Goal: Browse casually: Explore the website without a specific task or goal

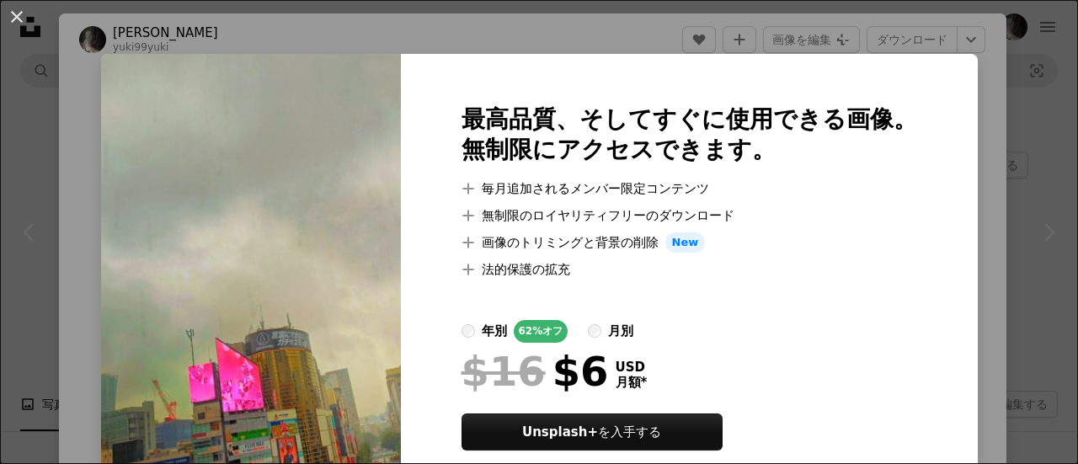
scroll to position [505, 0]
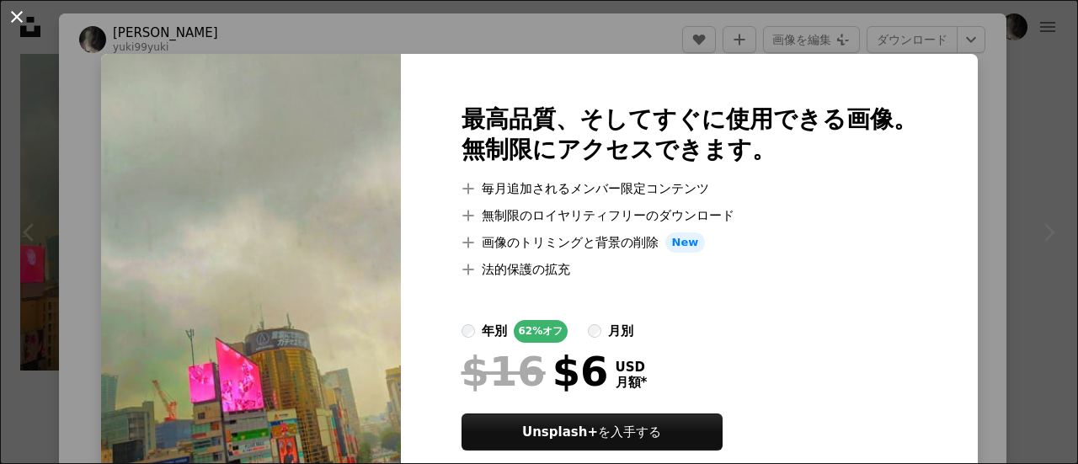
click at [24, 16] on button "An X shape" at bounding box center [17, 17] width 20 height 20
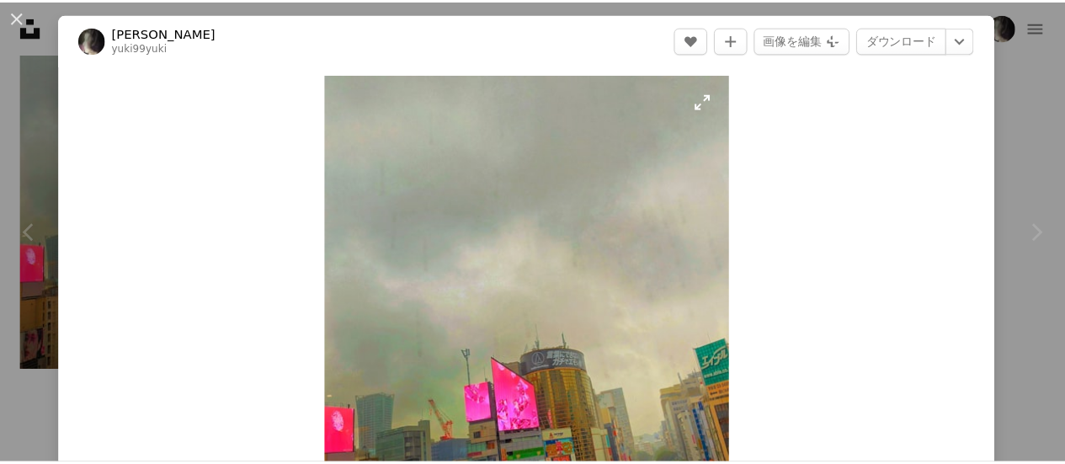
scroll to position [168, 0]
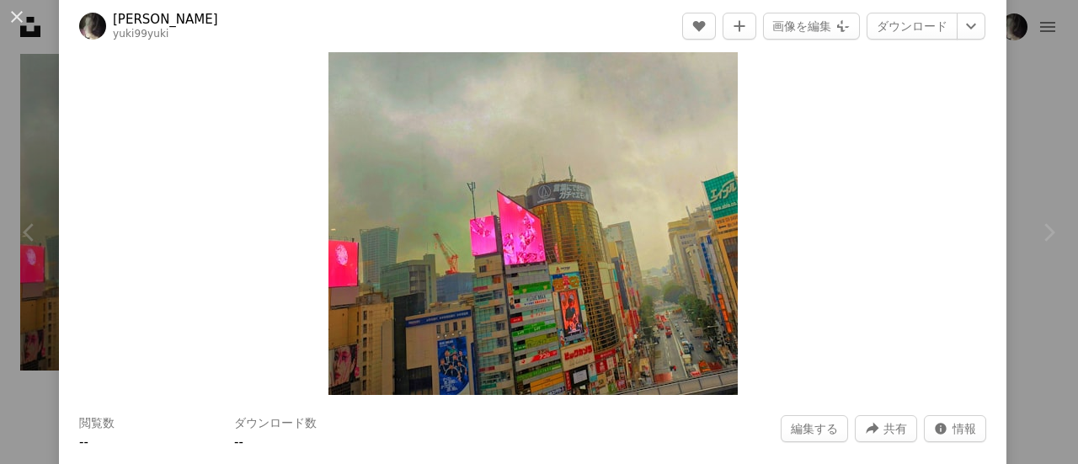
click at [1019, 139] on div "An X shape Chevron left Chevron right yuki yuki yuki99yuki 編集する A heart A plus …" at bounding box center [539, 232] width 1078 height 464
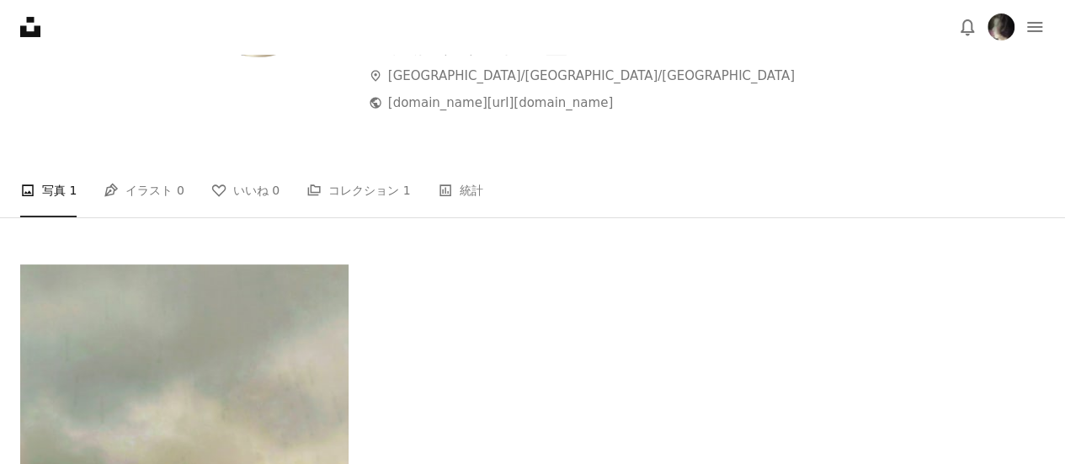
scroll to position [202, 0]
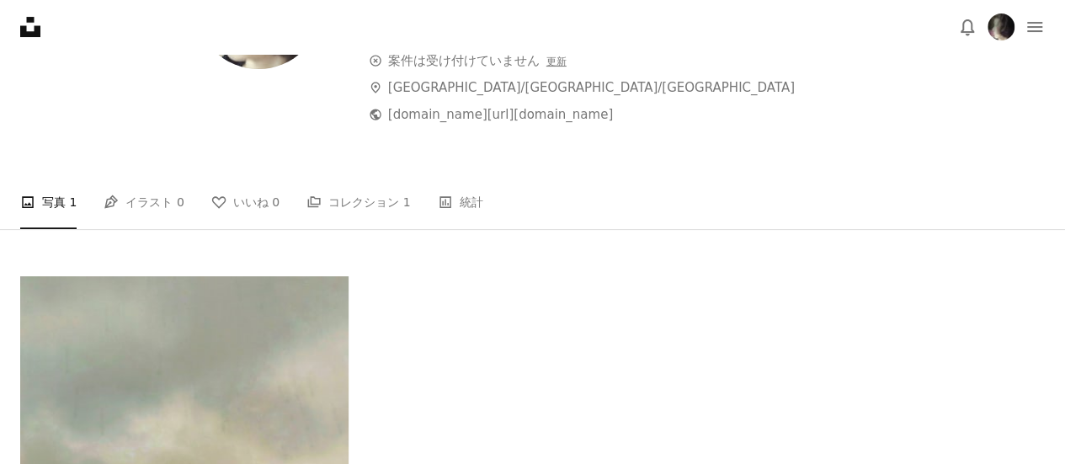
click at [37, 23] on icon "Unsplash logo Unsplash ホーム" at bounding box center [30, 27] width 34 height 34
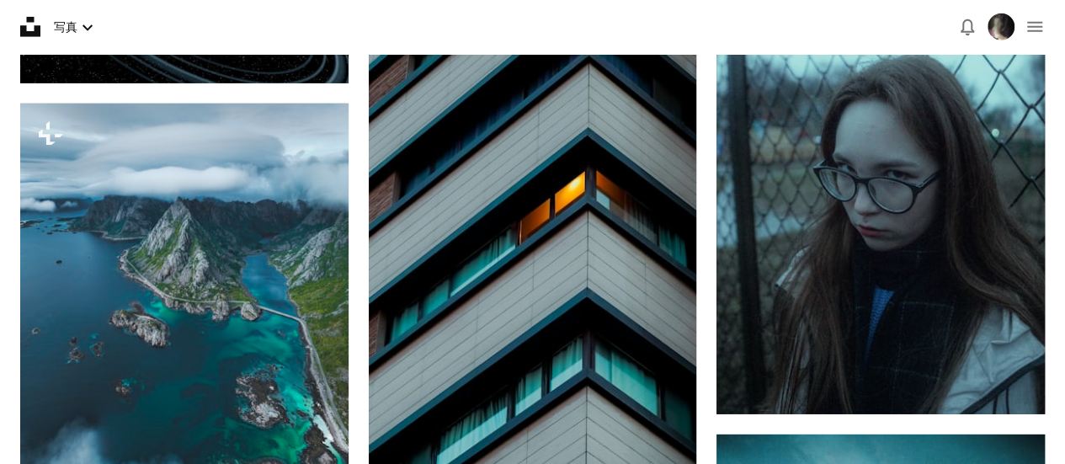
scroll to position [2601, 0]
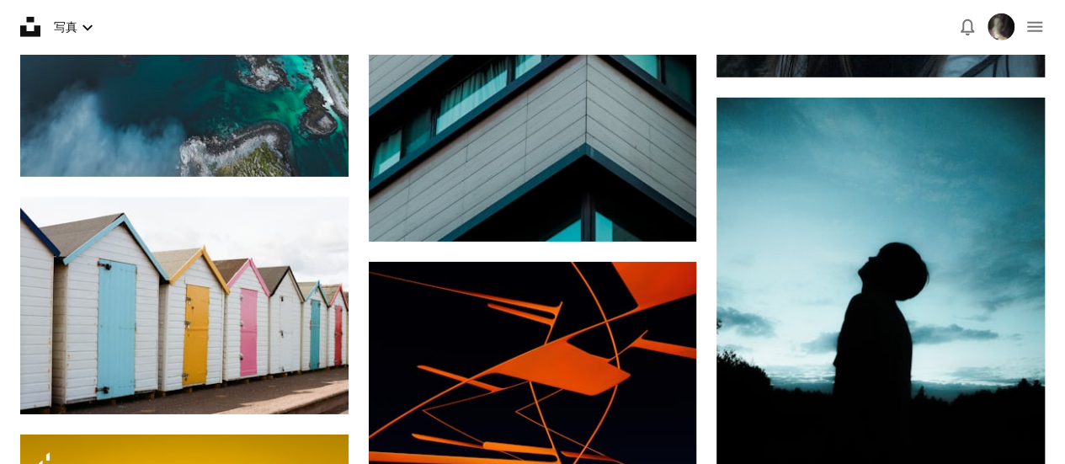
click at [35, 26] on icon at bounding box center [30, 27] width 20 height 20
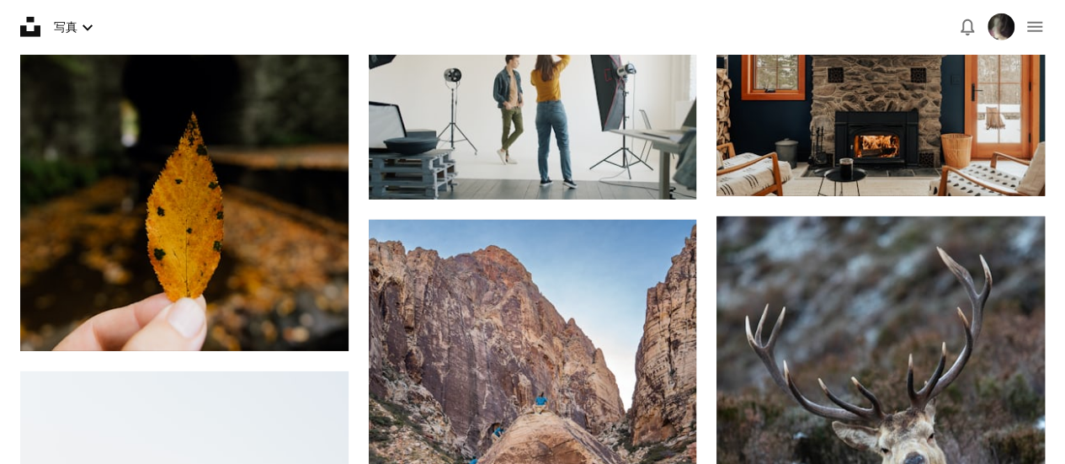
scroll to position [8846, 0]
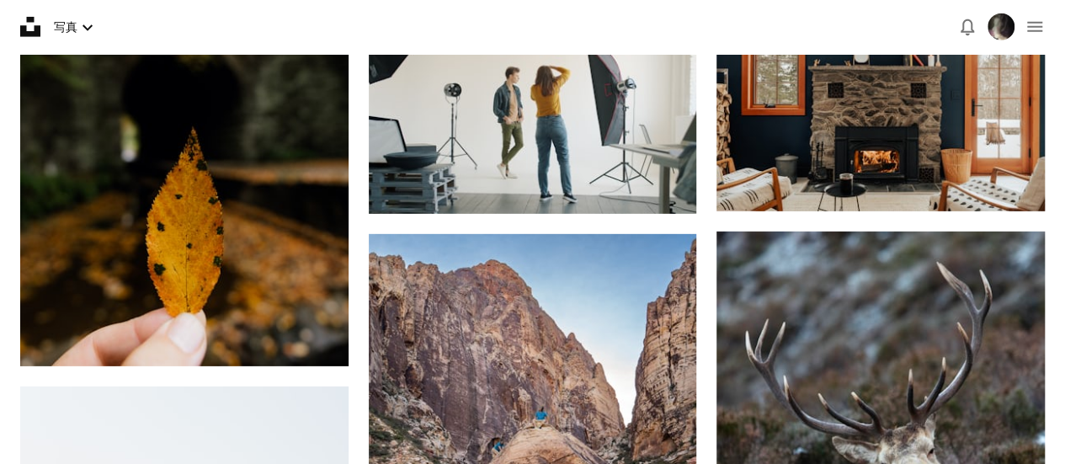
drag, startPoint x: 1063, startPoint y: 311, endPoint x: 1062, endPoint y: 321, distance: 10.2
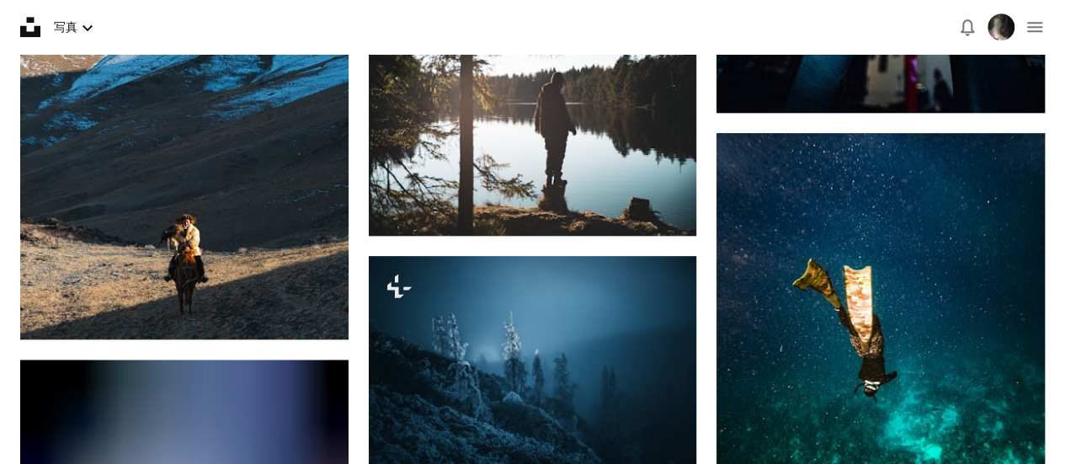
scroll to position [12516, 0]
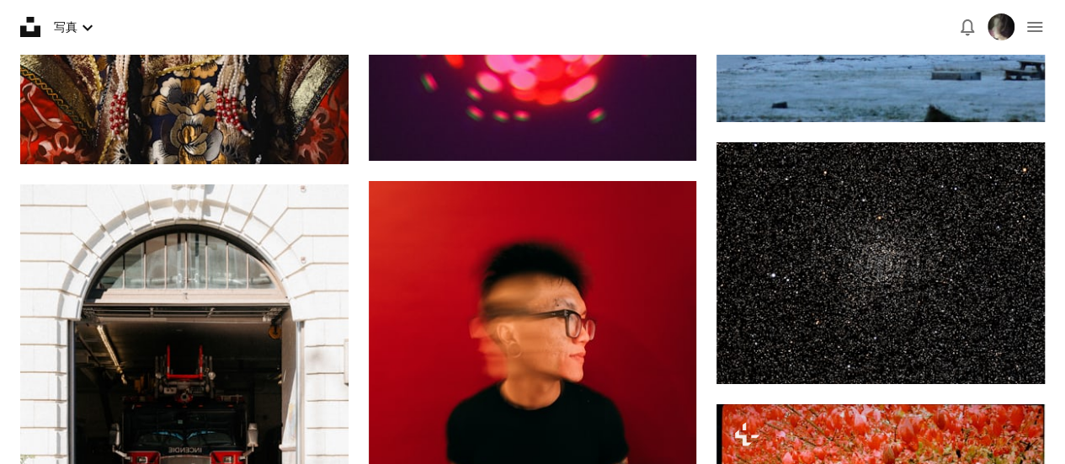
click at [25, 16] on icon "Unsplash logo Unsplash ホーム" at bounding box center [30, 27] width 34 height 34
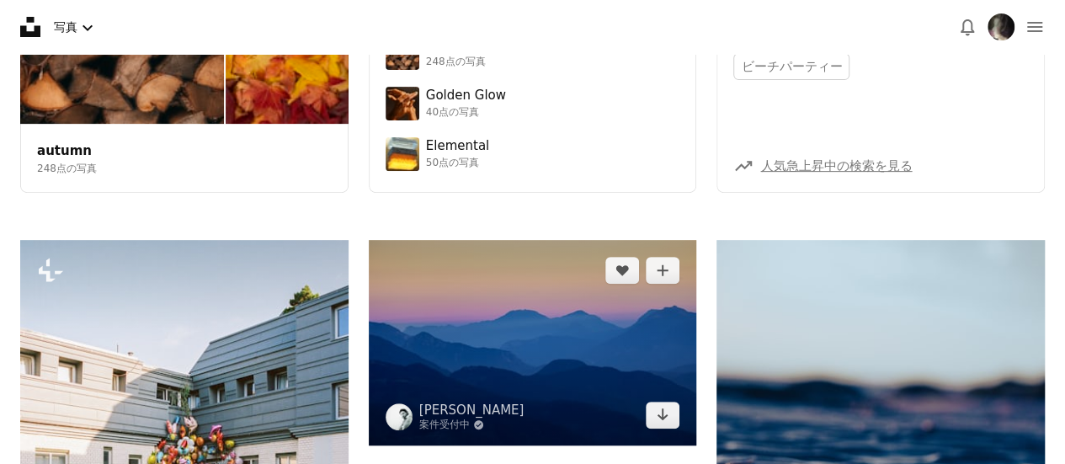
scroll to position [253, 0]
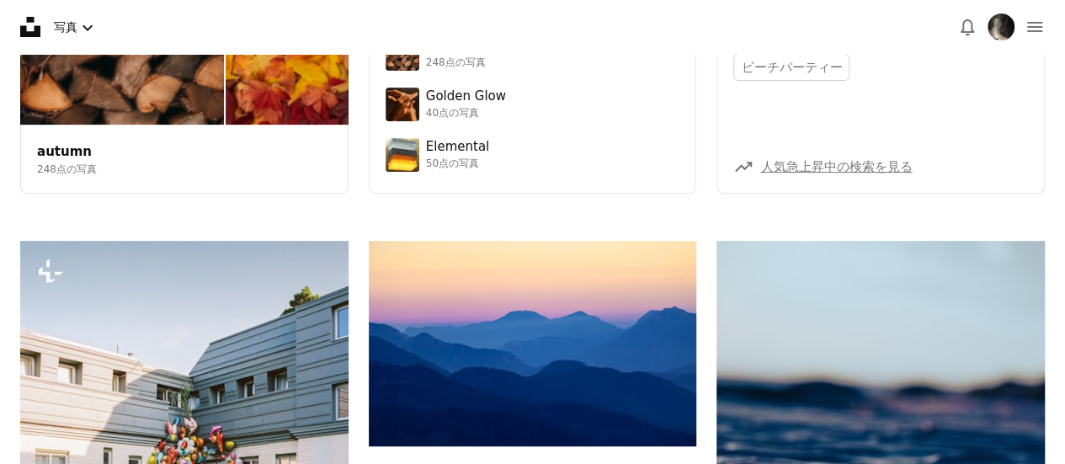
click at [25, 32] on icon at bounding box center [30, 27] width 20 height 20
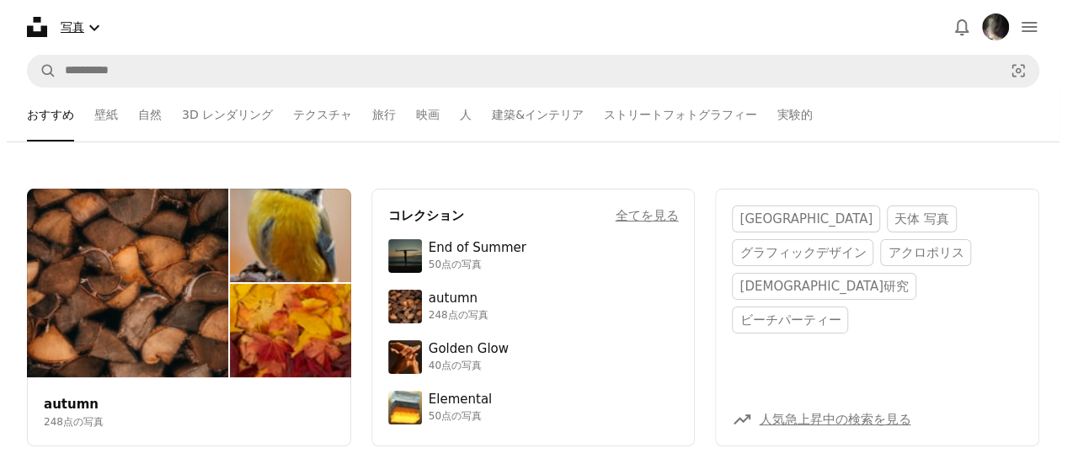
scroll to position [22742, 0]
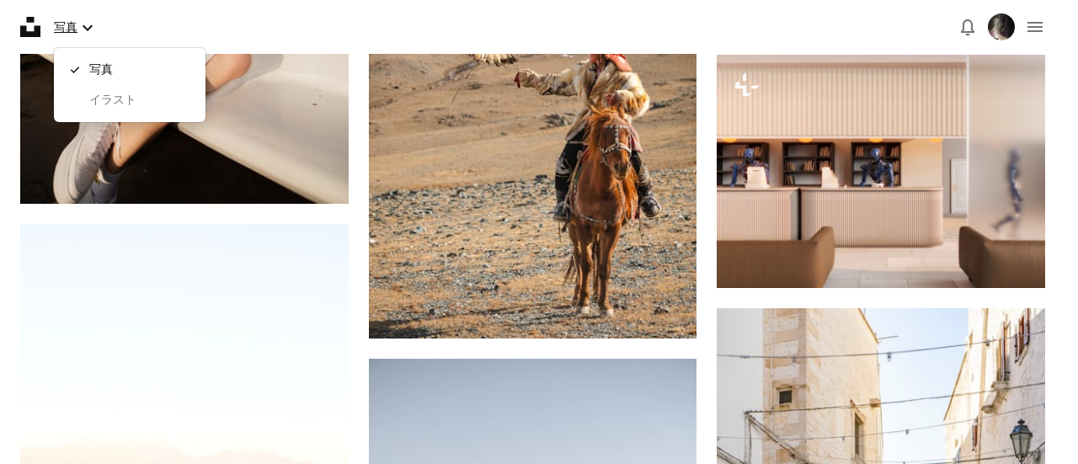
click at [89, 35] on icon "Chevron down" at bounding box center [87, 28] width 20 height 20
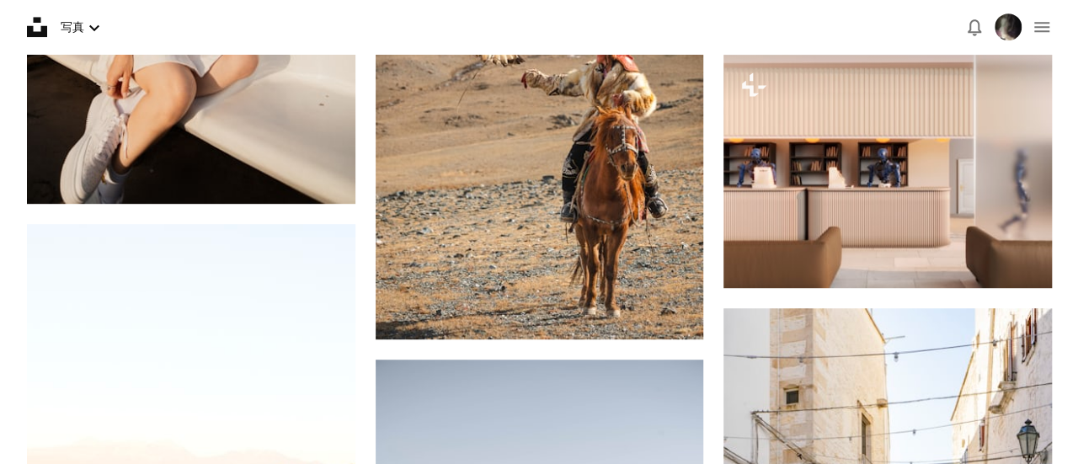
scroll to position [24127, 0]
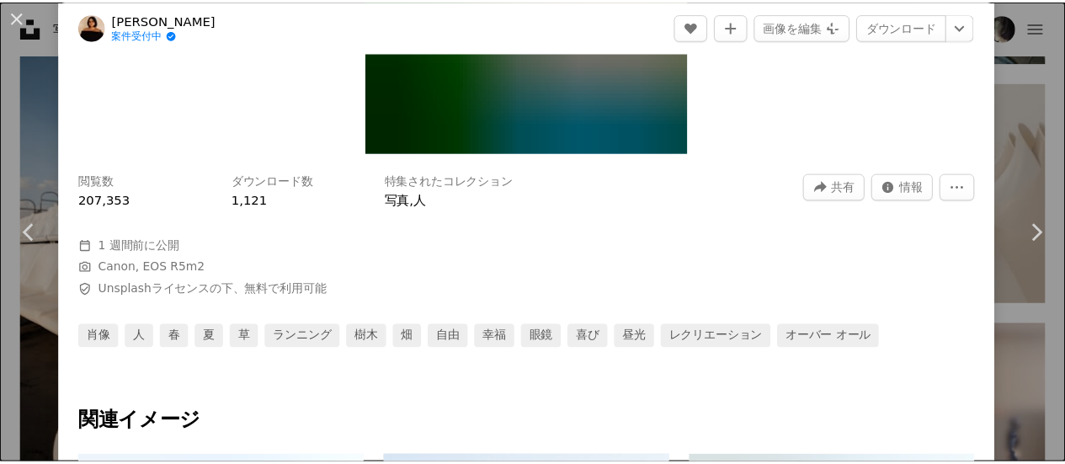
scroll to position [421, 0]
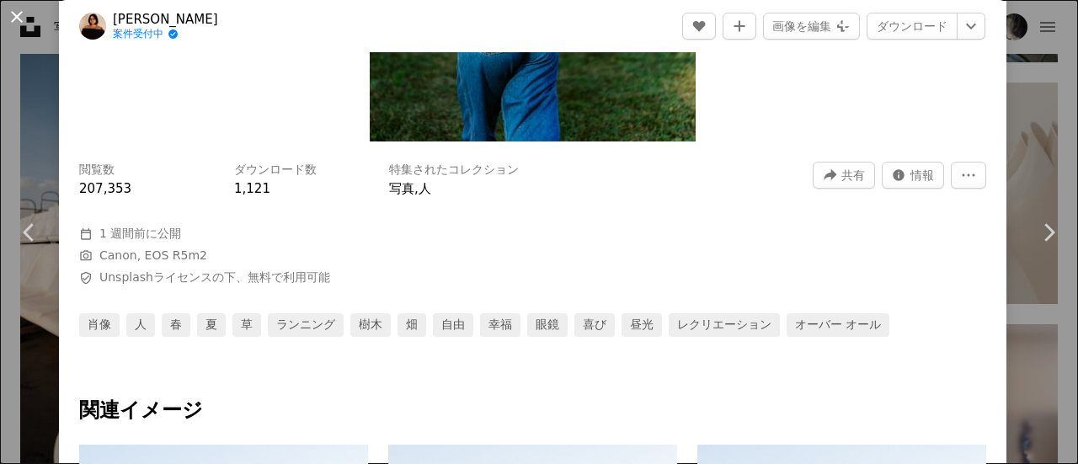
click at [14, 15] on button "An X shape" at bounding box center [17, 17] width 20 height 20
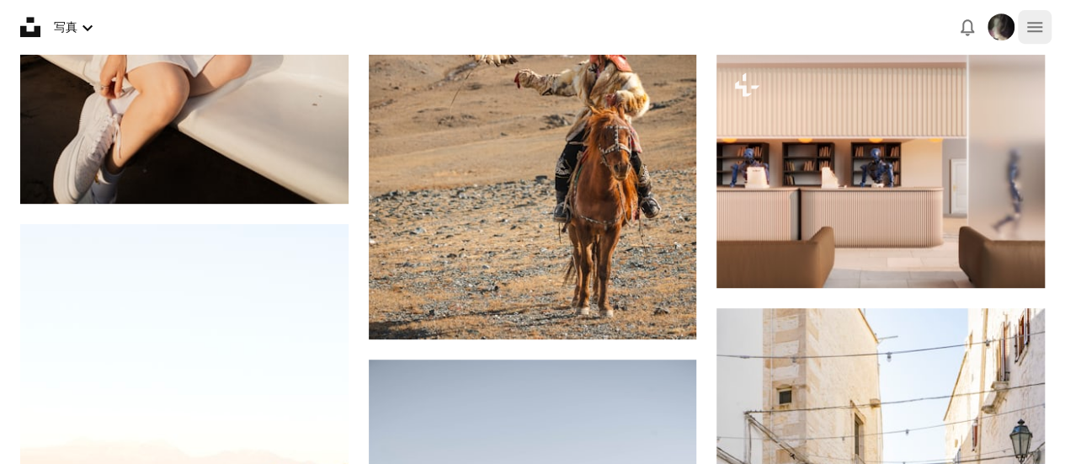
click at [1042, 23] on icon "navigation menu" at bounding box center [1034, 27] width 20 height 20
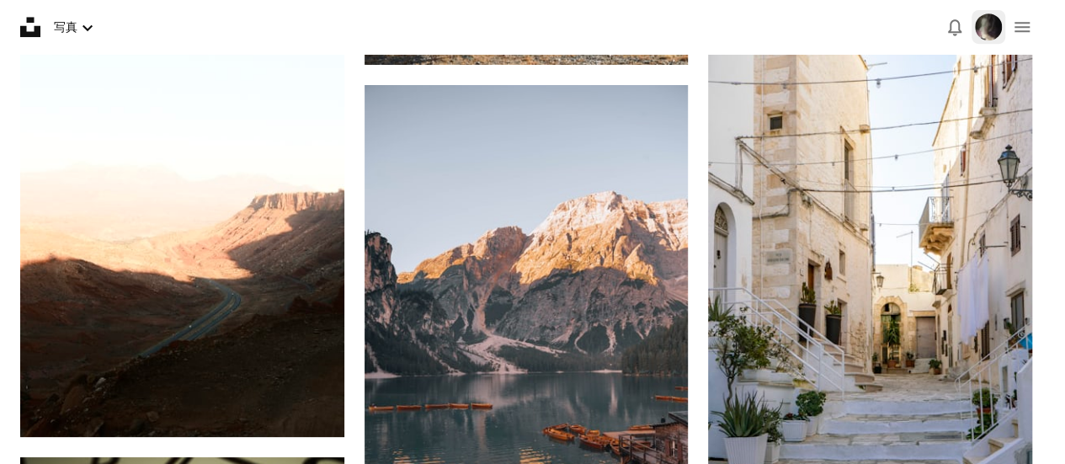
click at [1002, 28] on img "プロフィール" at bounding box center [988, 26] width 27 height 27
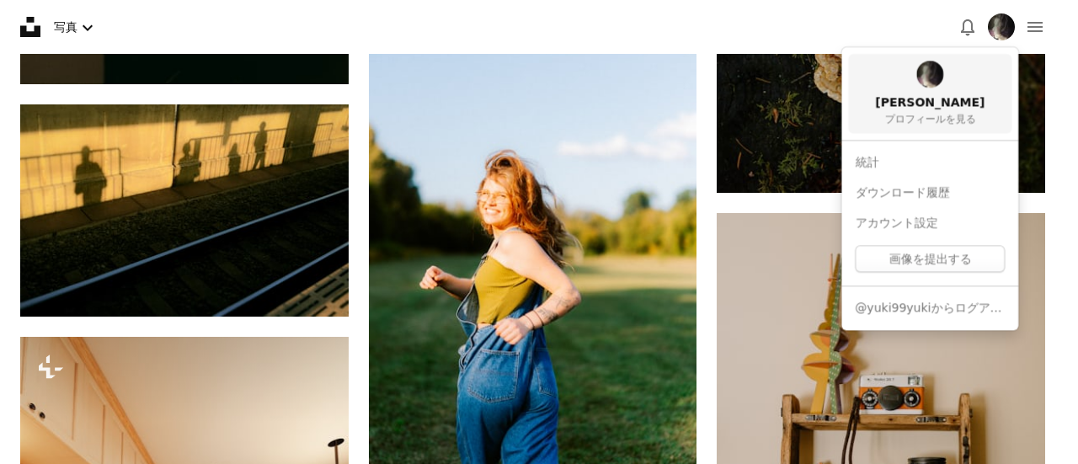
click at [930, 109] on span "[PERSON_NAME]" at bounding box center [929, 102] width 109 height 17
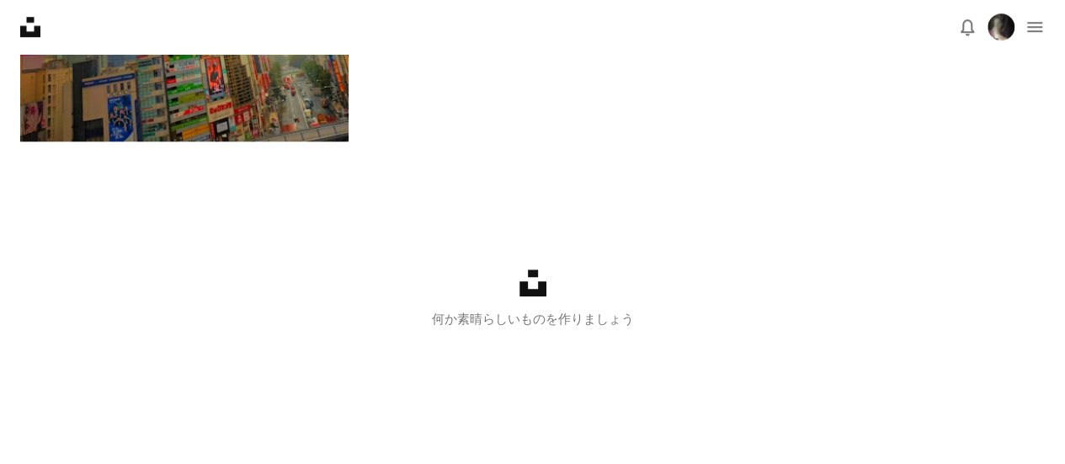
scroll to position [505, 0]
